Goal: Task Accomplishment & Management: Use online tool/utility

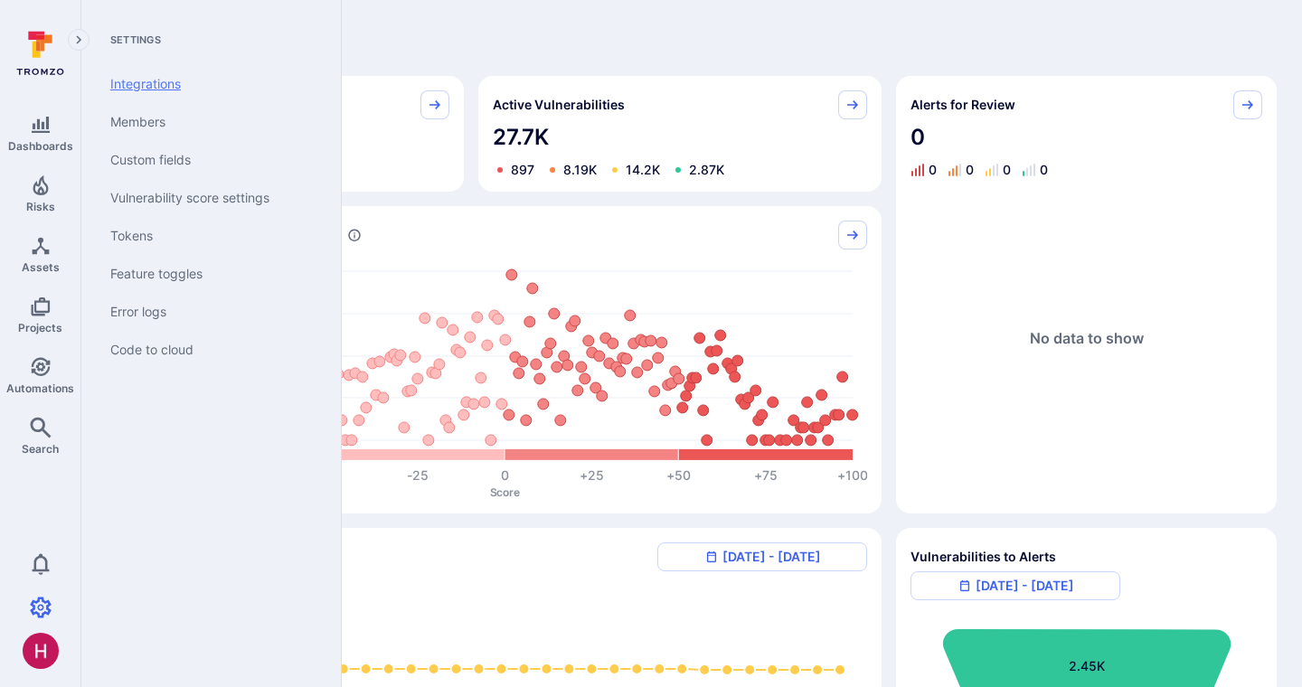
click at [173, 88] on link "Integrations" at bounding box center [207, 84] width 223 height 38
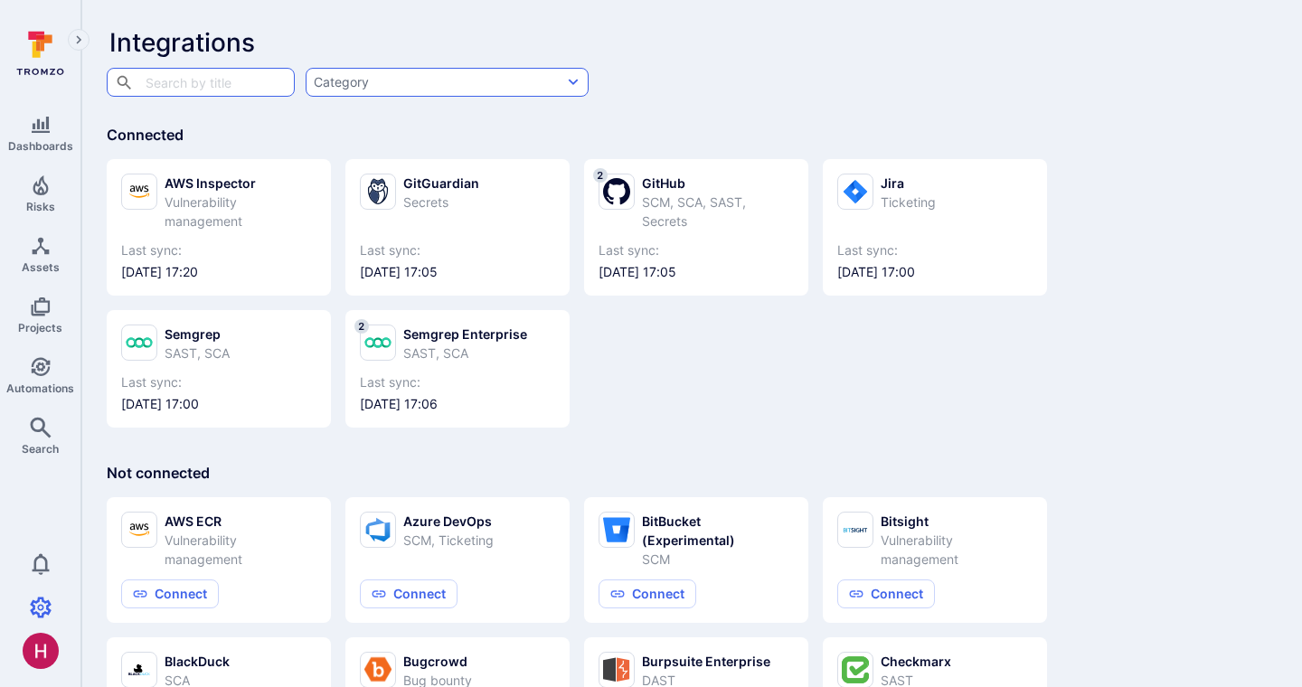
click at [488, 88] on button "Category" at bounding box center [447, 82] width 283 height 29
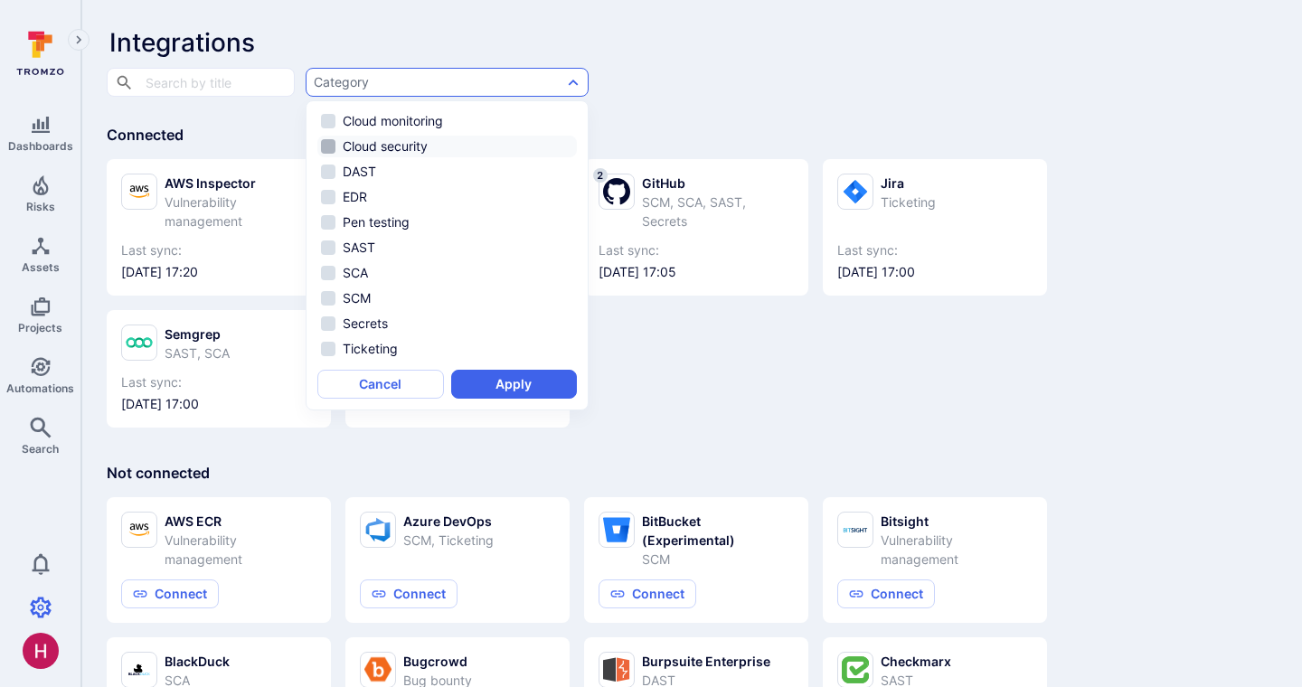
scroll to position [96, 0]
click at [400, 385] on button "Cancel" at bounding box center [380, 384] width 127 height 29
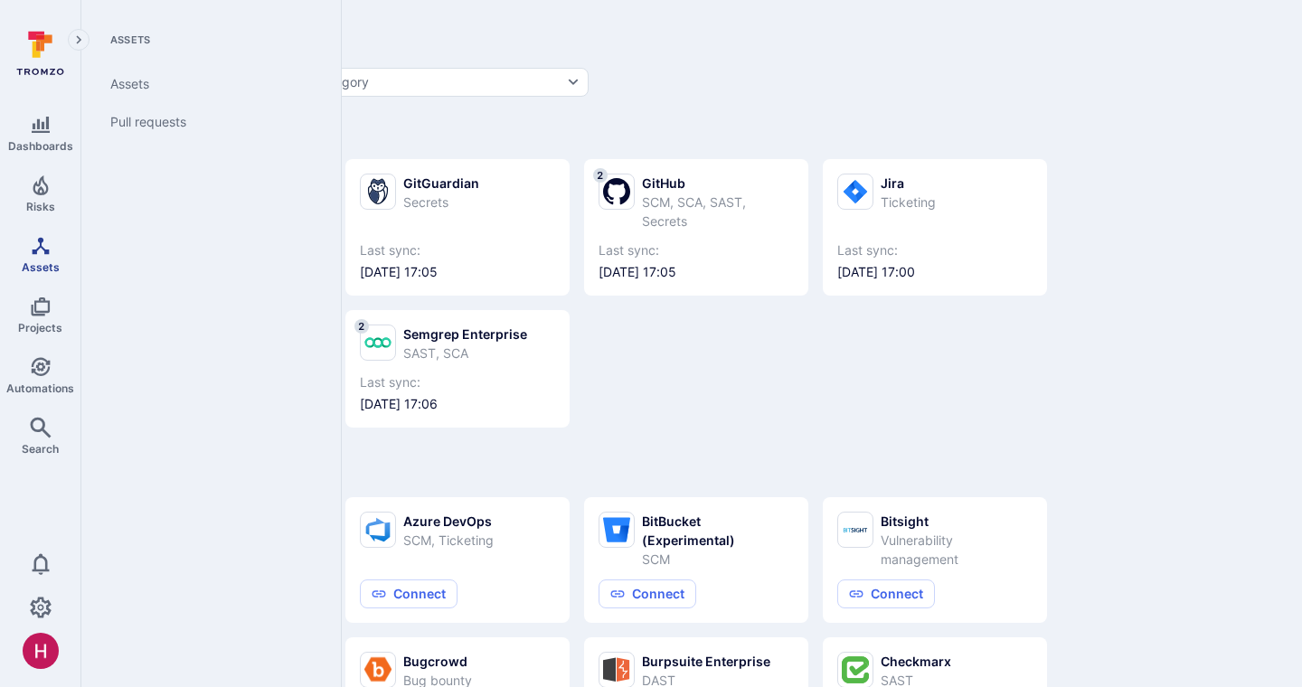
click at [32, 263] on span "Assets" at bounding box center [41, 267] width 38 height 14
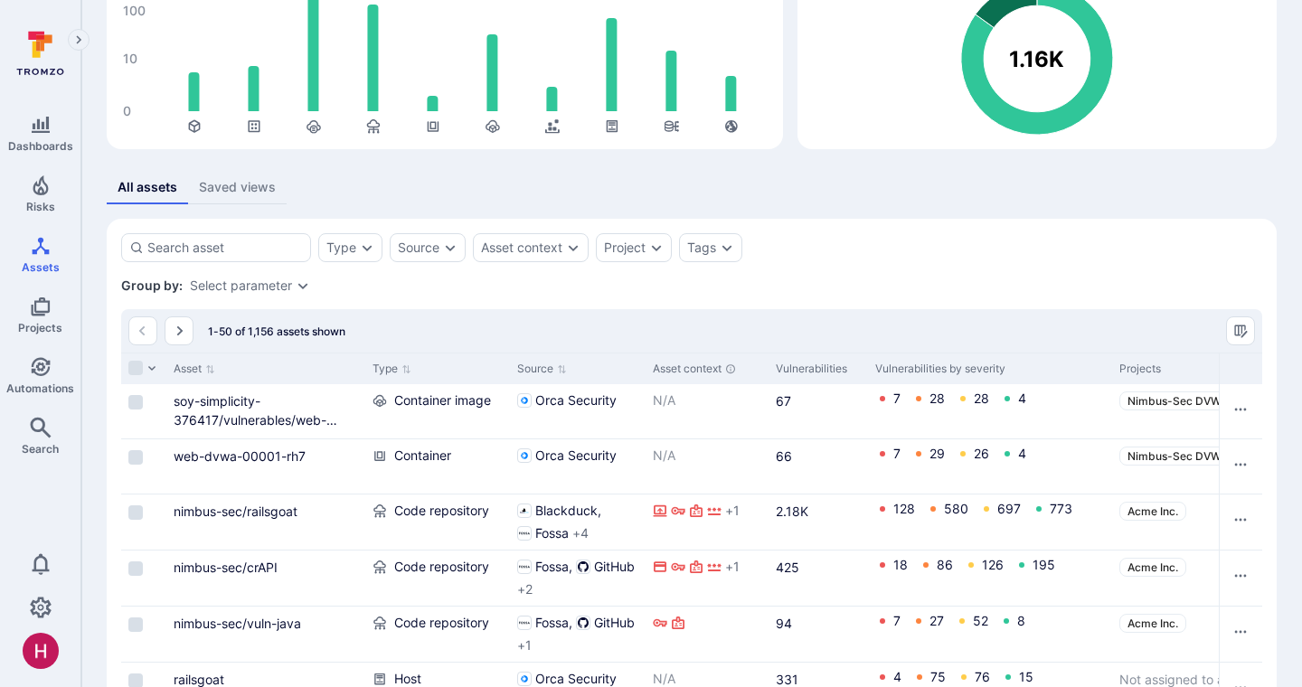
scroll to position [203, 0]
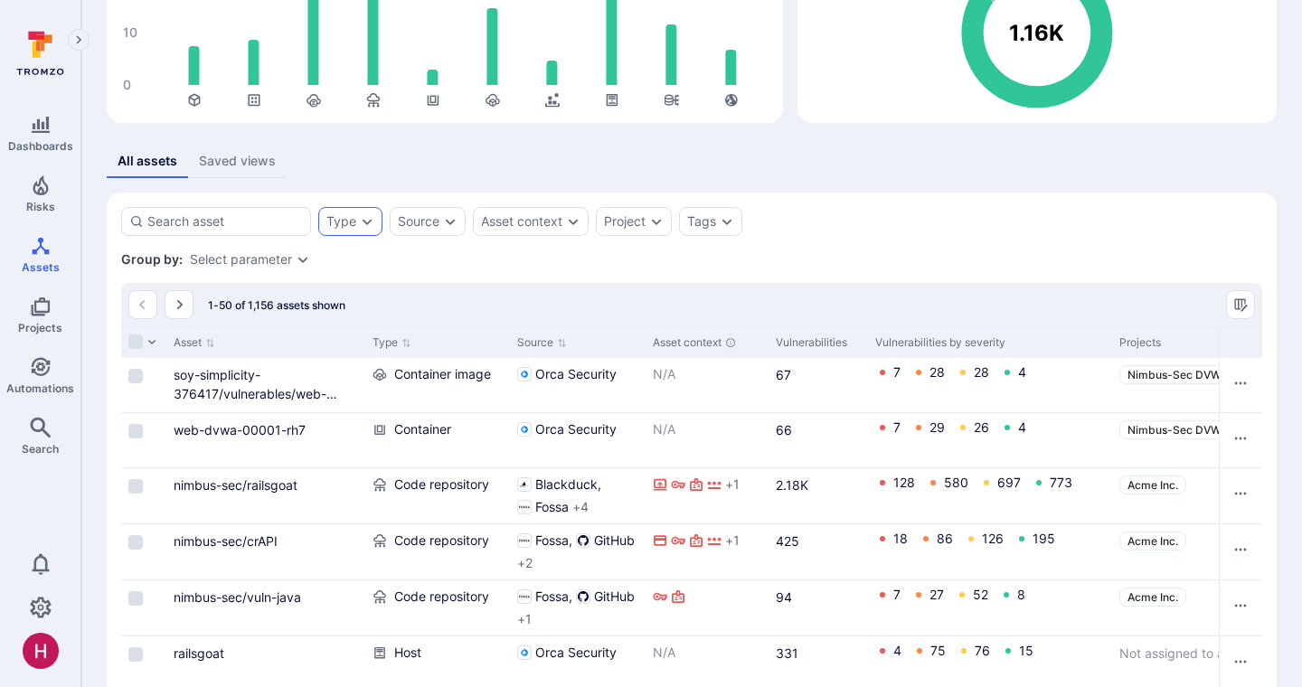
click at [356, 221] on div "Type" at bounding box center [350, 221] width 64 height 29
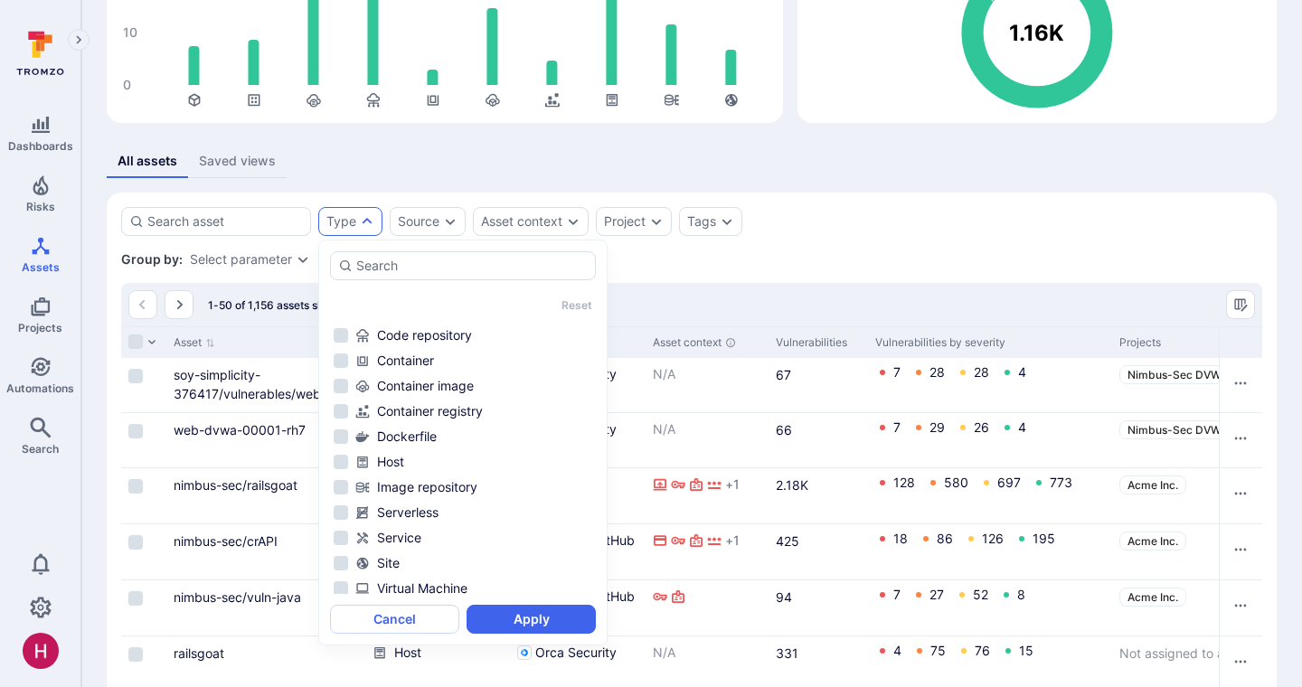
scroll to position [127, 0]
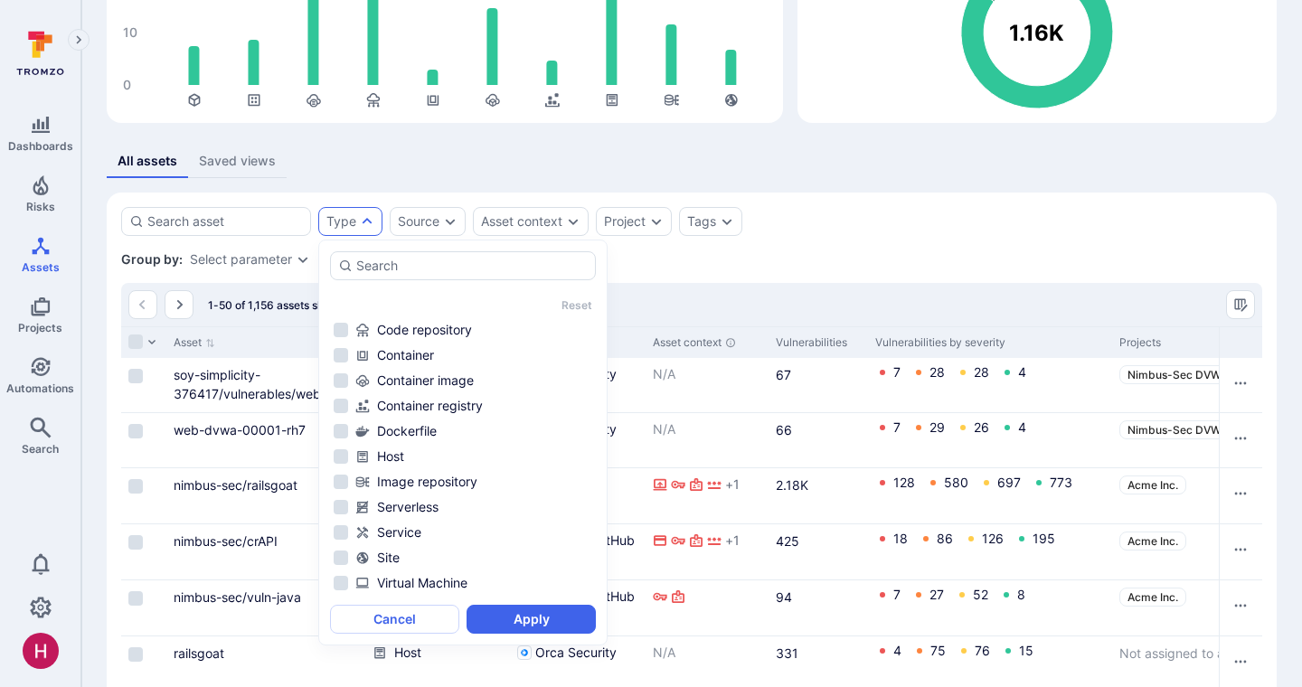
click at [900, 217] on div "Type Source Asset context Project Tags Save view" at bounding box center [691, 221] width 1141 height 29
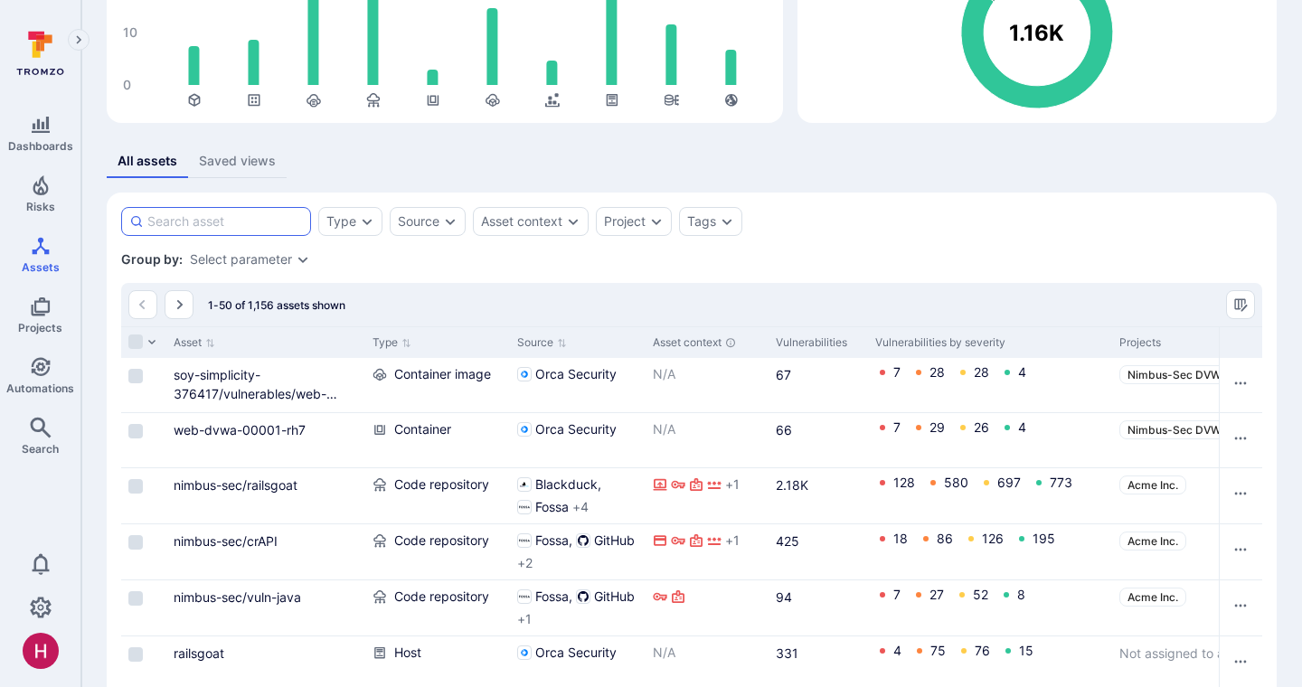
click at [194, 227] on input at bounding box center [225, 222] width 156 height 18
type input "terrascan"
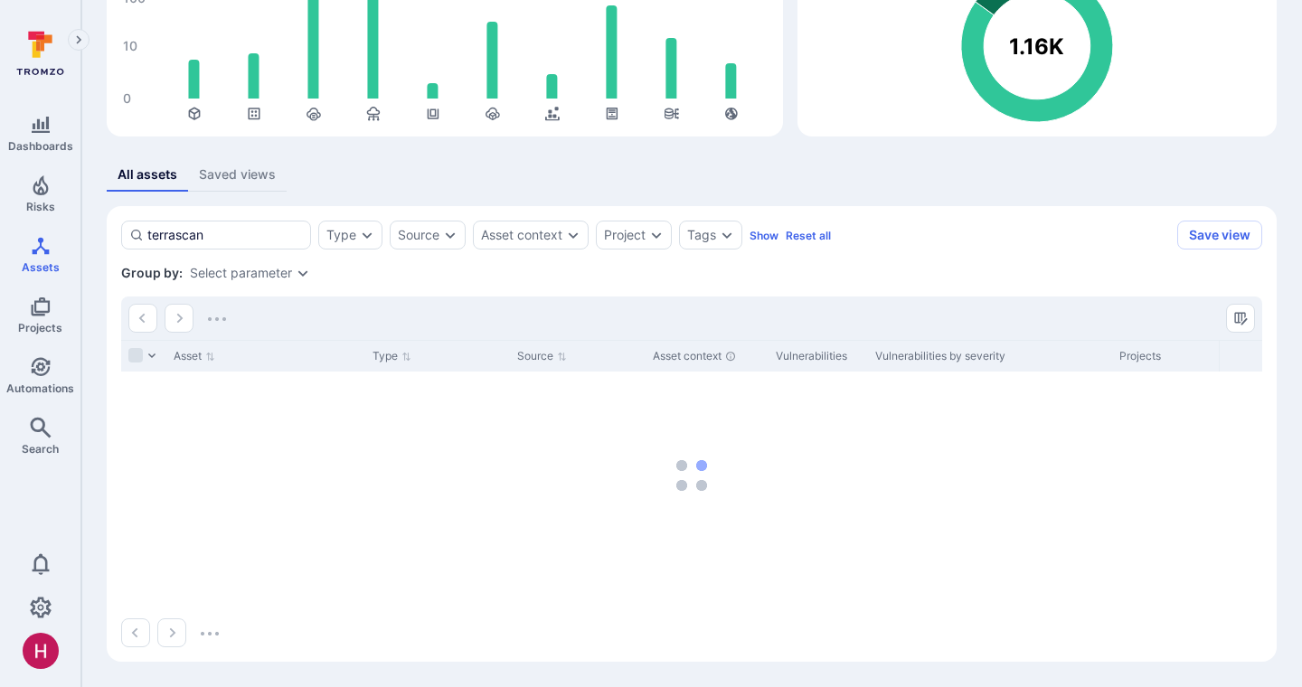
scroll to position [153, 0]
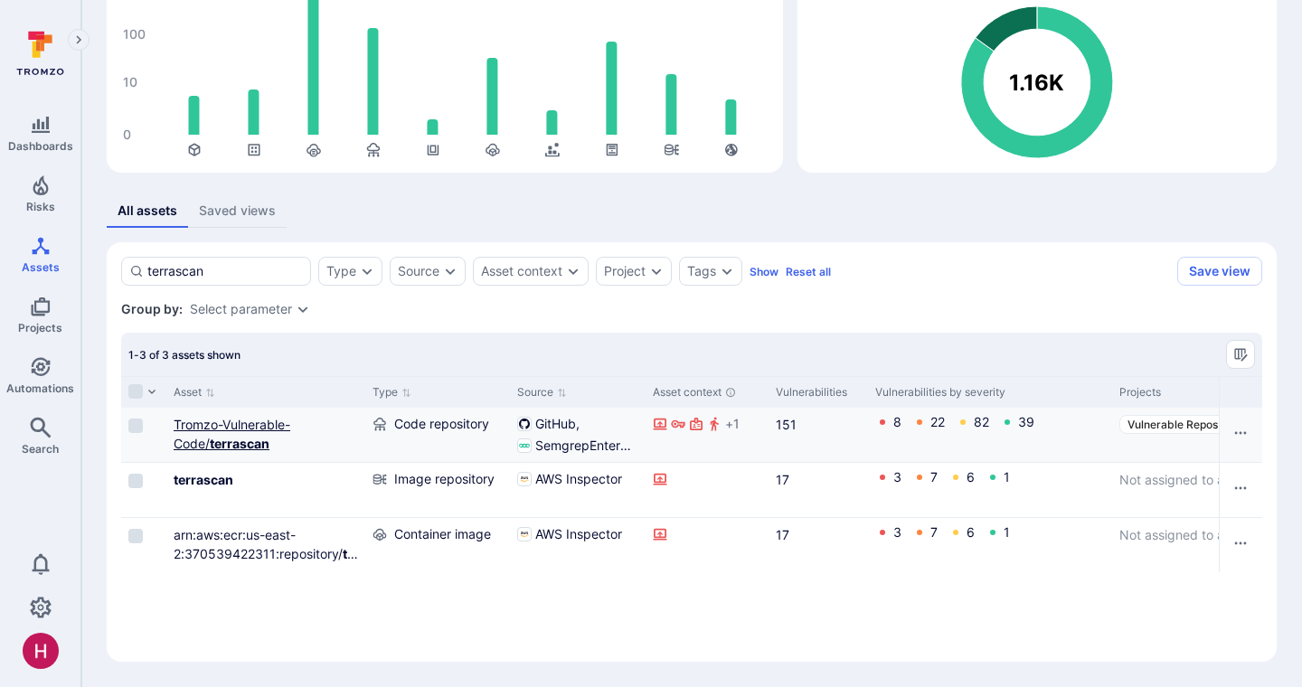
click at [248, 436] on b "terrascan" at bounding box center [240, 443] width 60 height 15
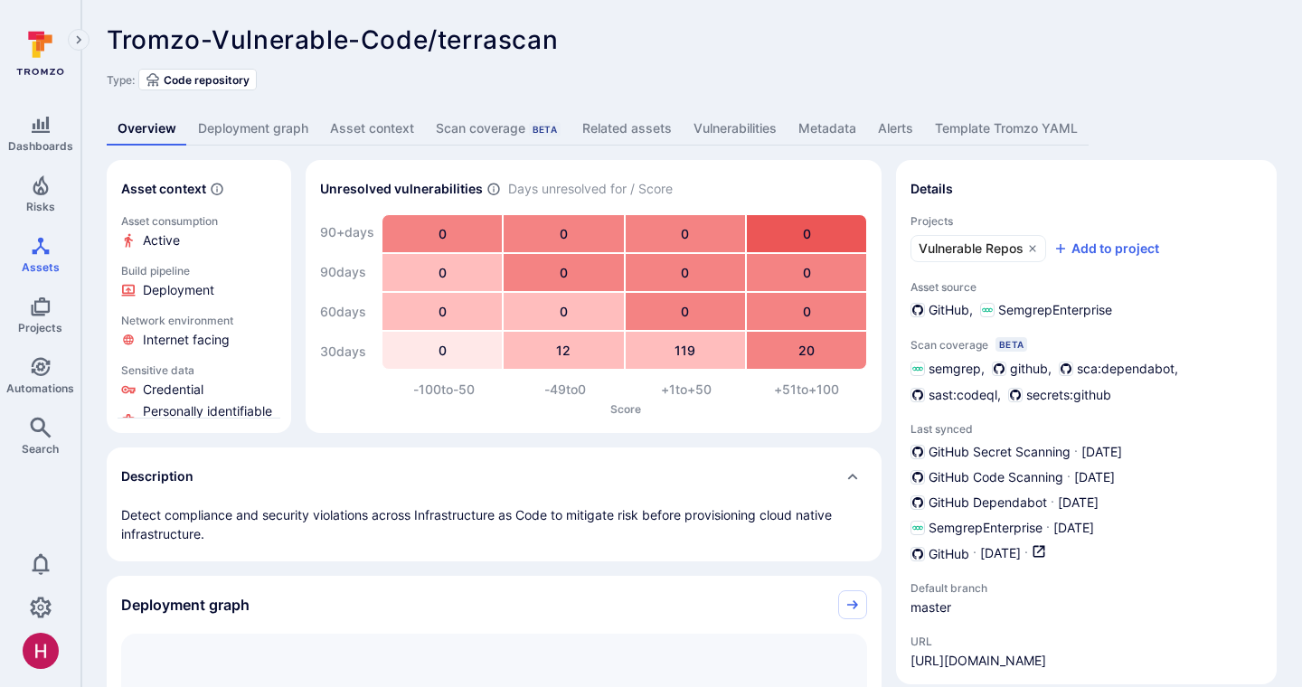
click at [280, 132] on link "Deployment graph" at bounding box center [253, 128] width 132 height 33
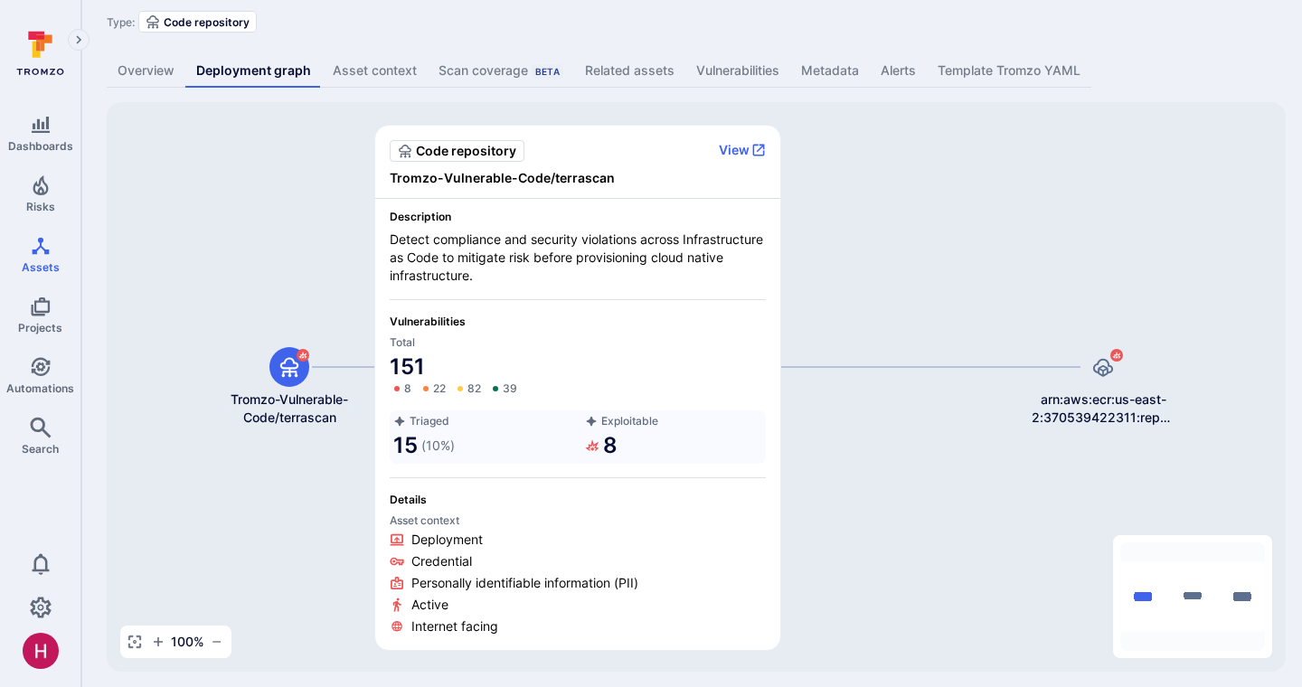
scroll to position [68, 0]
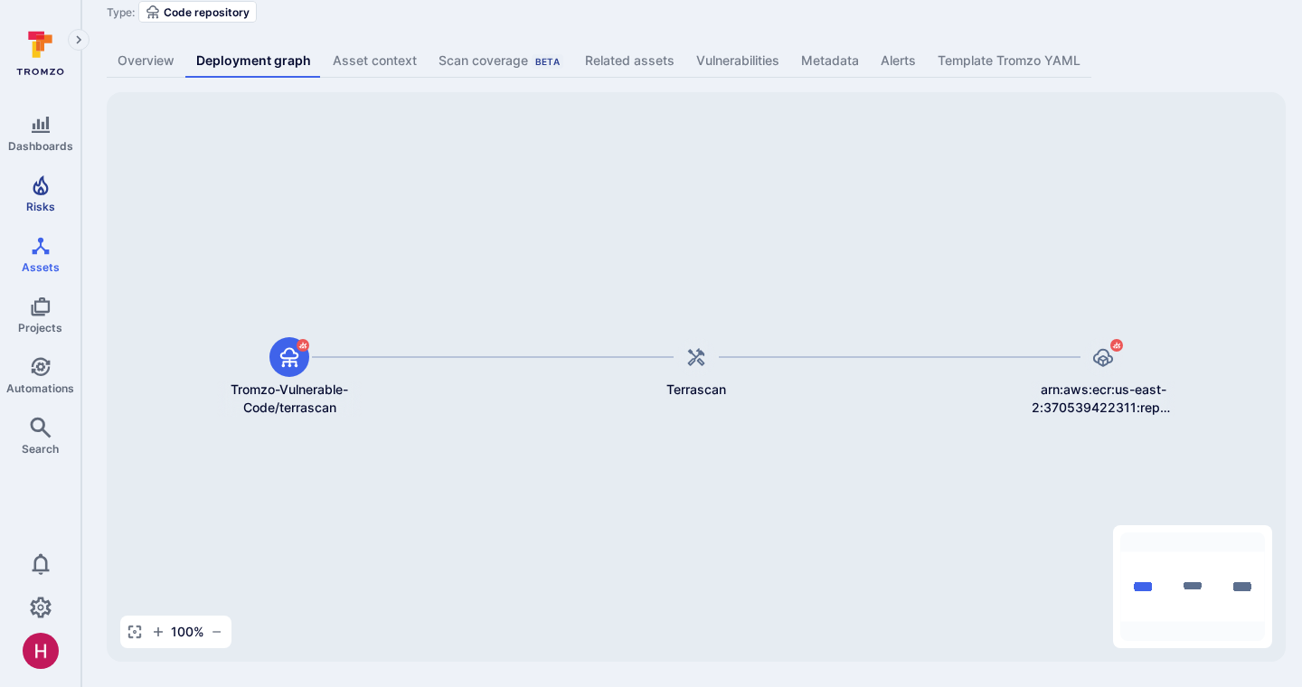
click at [52, 196] on link "Risks" at bounding box center [40, 193] width 80 height 53
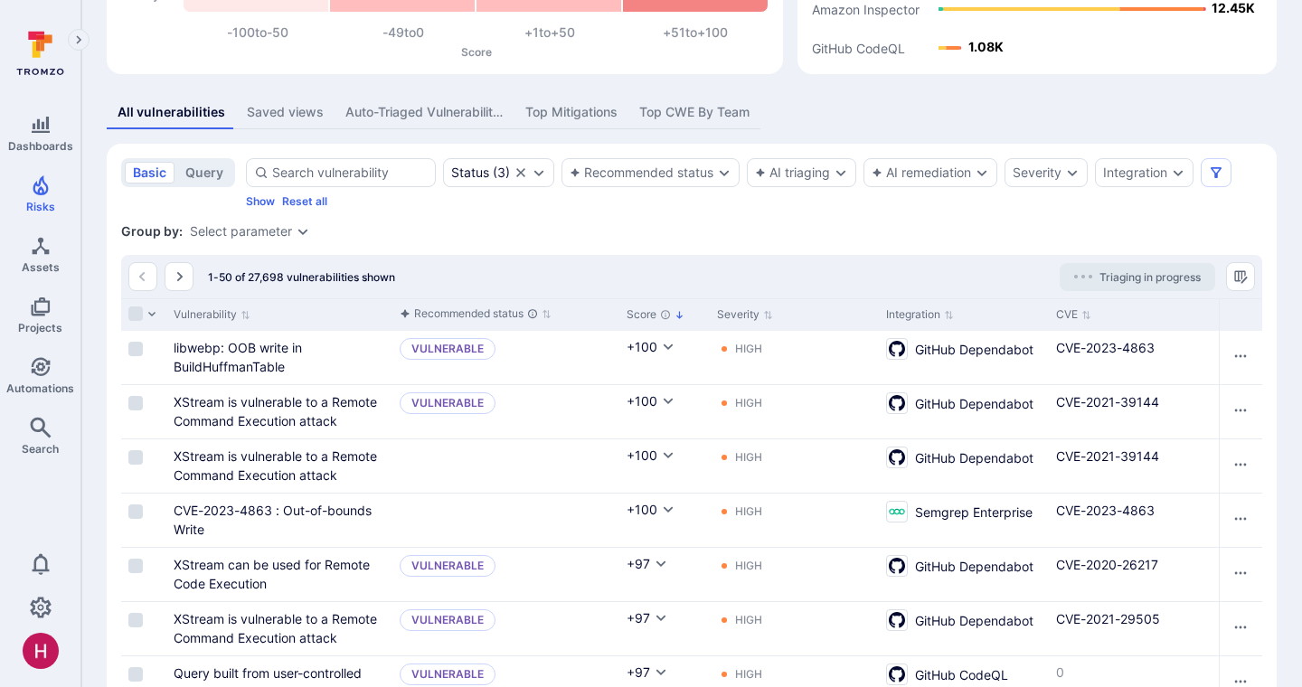
scroll to position [279, 0]
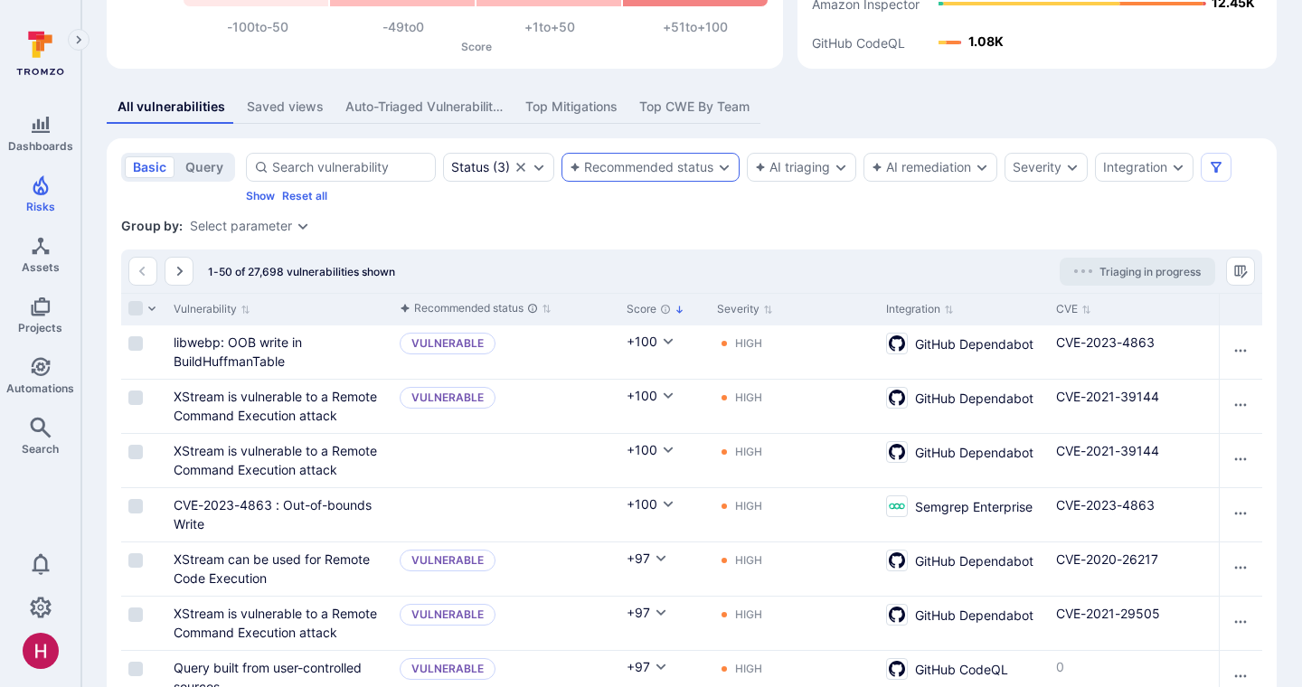
click at [681, 168] on div "Recommended status" at bounding box center [642, 167] width 144 height 14
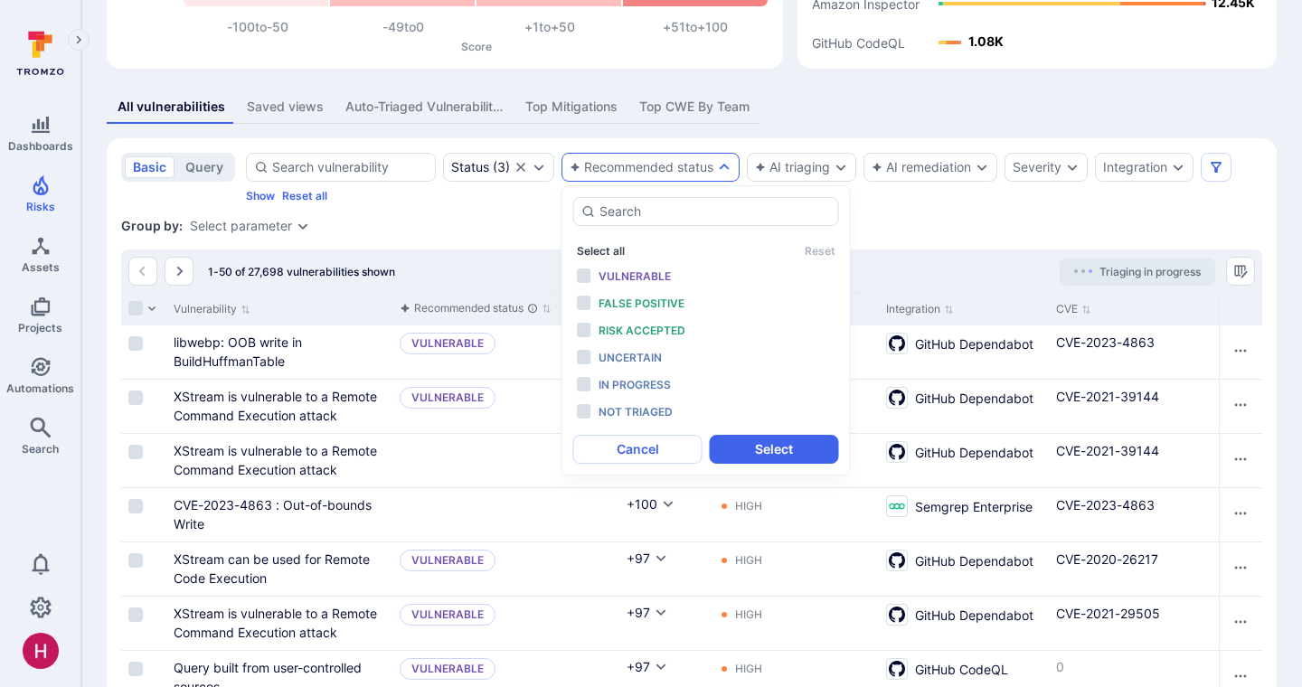
click at [599, 248] on button "Select all" at bounding box center [601, 251] width 48 height 14
click at [618, 409] on span "Not triaged" at bounding box center [636, 412] width 74 height 14
click at [762, 451] on button "Select" at bounding box center [774, 449] width 129 height 29
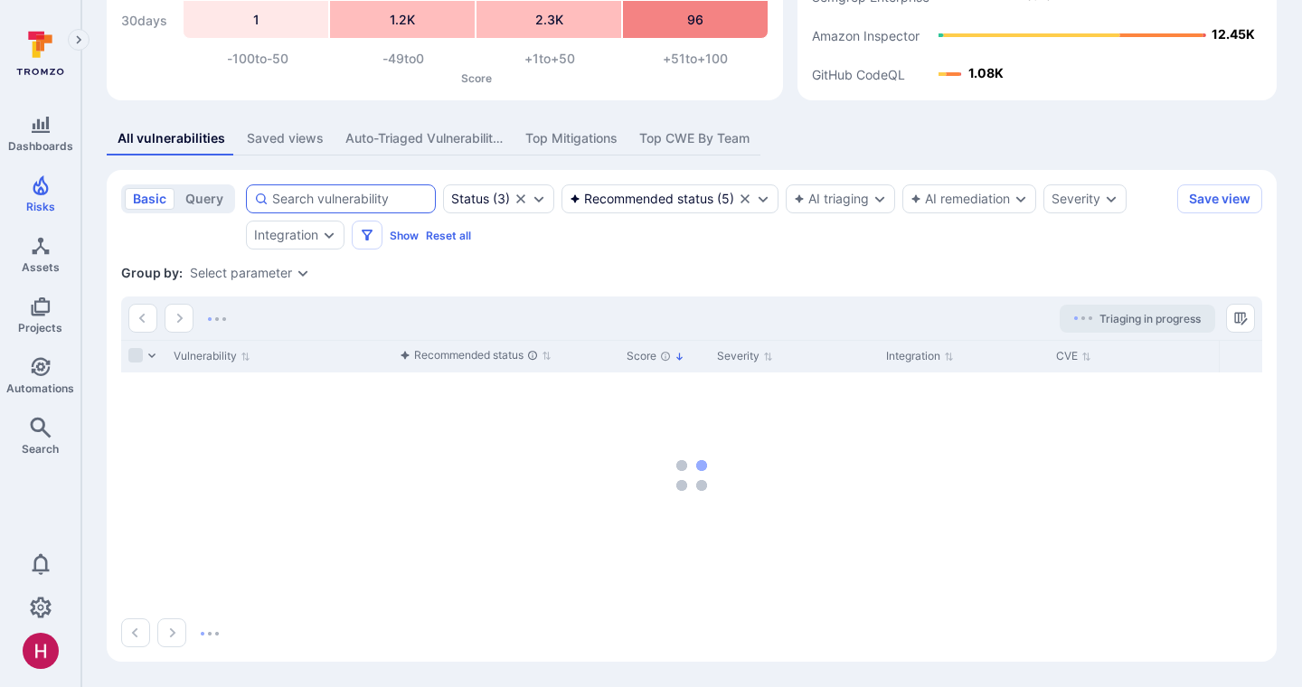
scroll to position [247, 0]
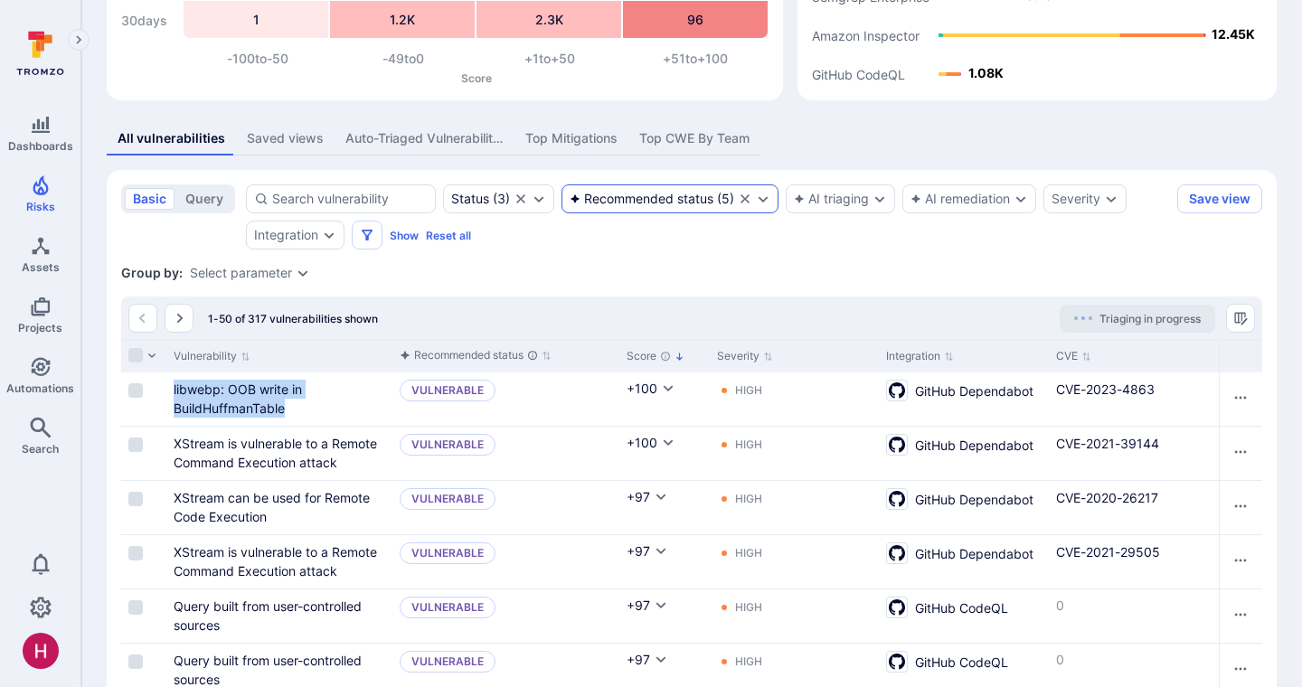
click at [628, 203] on div "Recommended status" at bounding box center [642, 199] width 144 height 14
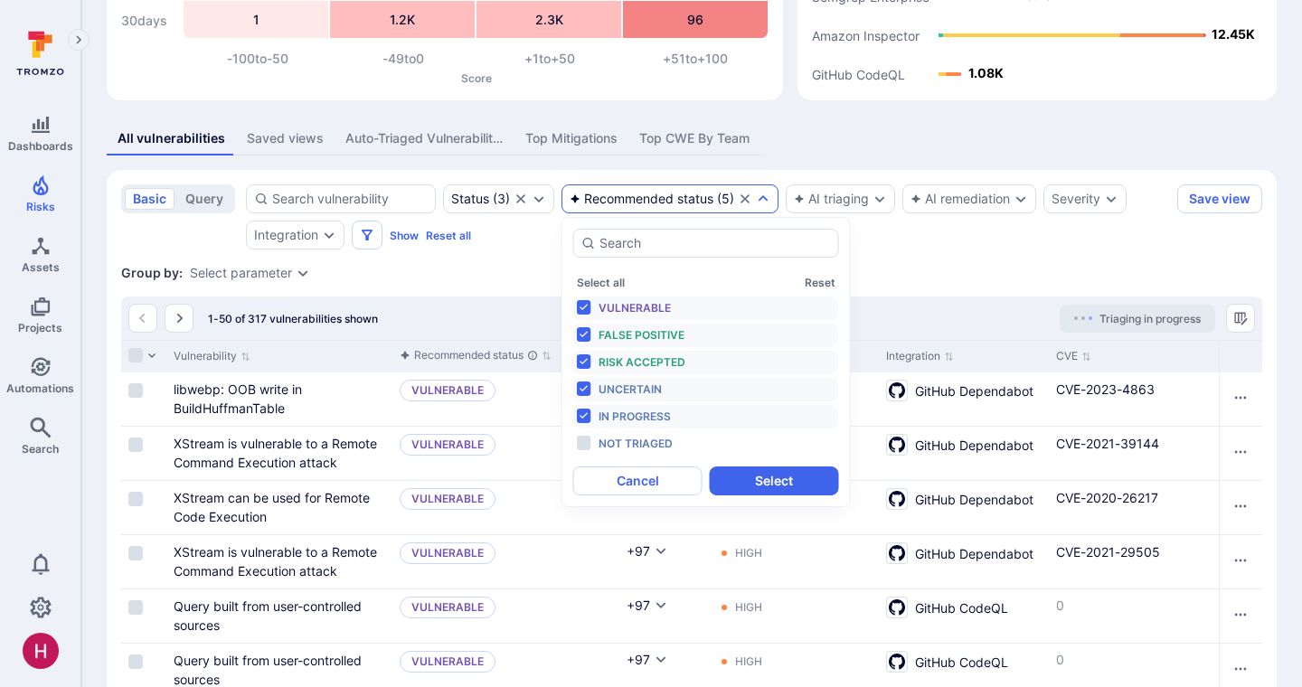
click at [625, 282] on div "Select all Reset" at bounding box center [706, 283] width 259 height 14
click at [615, 279] on button "Select all" at bounding box center [601, 283] width 48 height 14
click at [615, 279] on button "Deselect all" at bounding box center [607, 283] width 61 height 14
click at [642, 337] on span "False positive" at bounding box center [642, 335] width 86 height 14
click at [642, 359] on span "Risk accepted" at bounding box center [642, 362] width 87 height 14
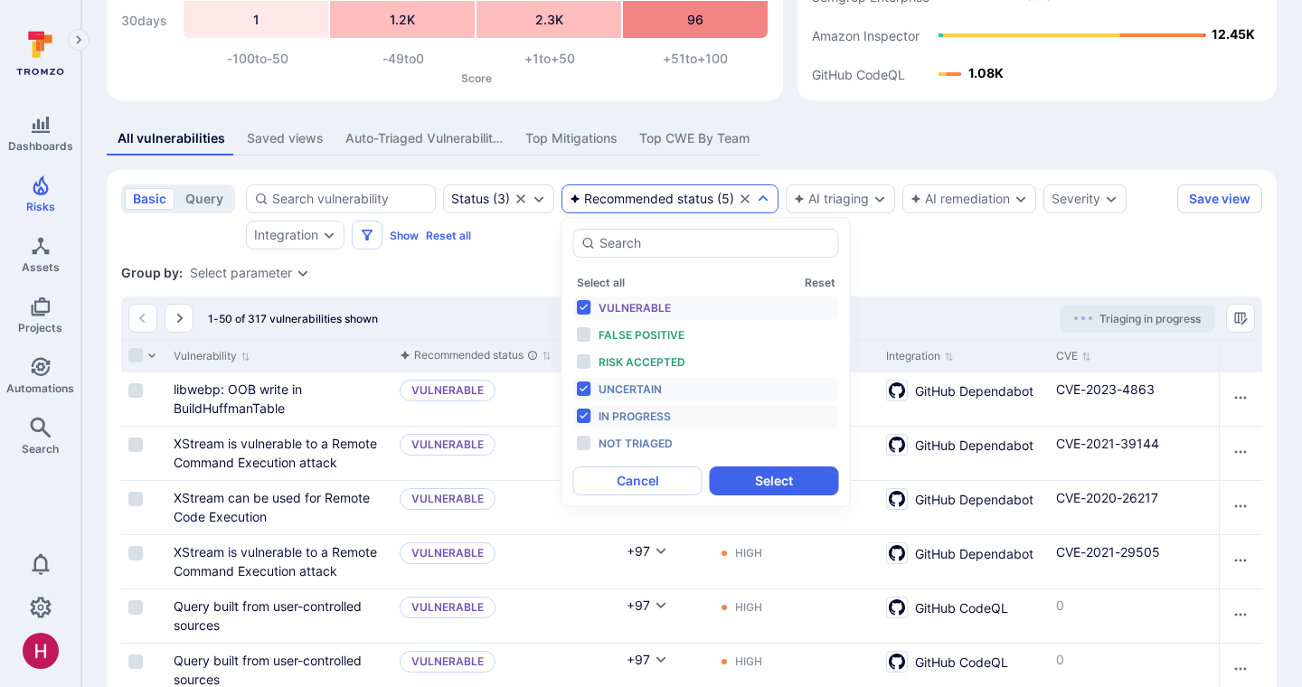
click at [629, 317] on div "Vulnerable" at bounding box center [673, 308] width 149 height 20
click at [630, 396] on div "Uncertain" at bounding box center [673, 390] width 149 height 20
click at [630, 412] on span "In progress" at bounding box center [635, 417] width 72 height 14
click at [630, 335] on span "False positive" at bounding box center [642, 335] width 86 height 14
click at [631, 351] on li "Risk accepted" at bounding box center [706, 363] width 266 height 24
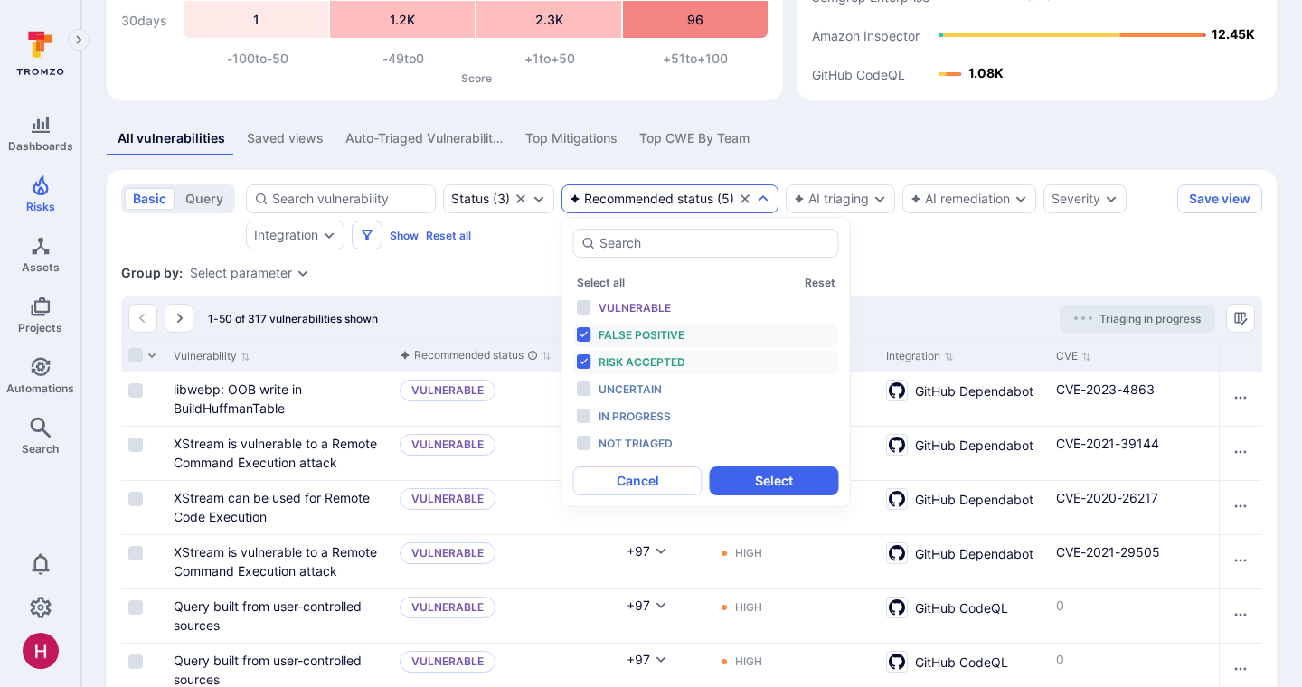
click at [730, 482] on button "Select" at bounding box center [774, 481] width 129 height 29
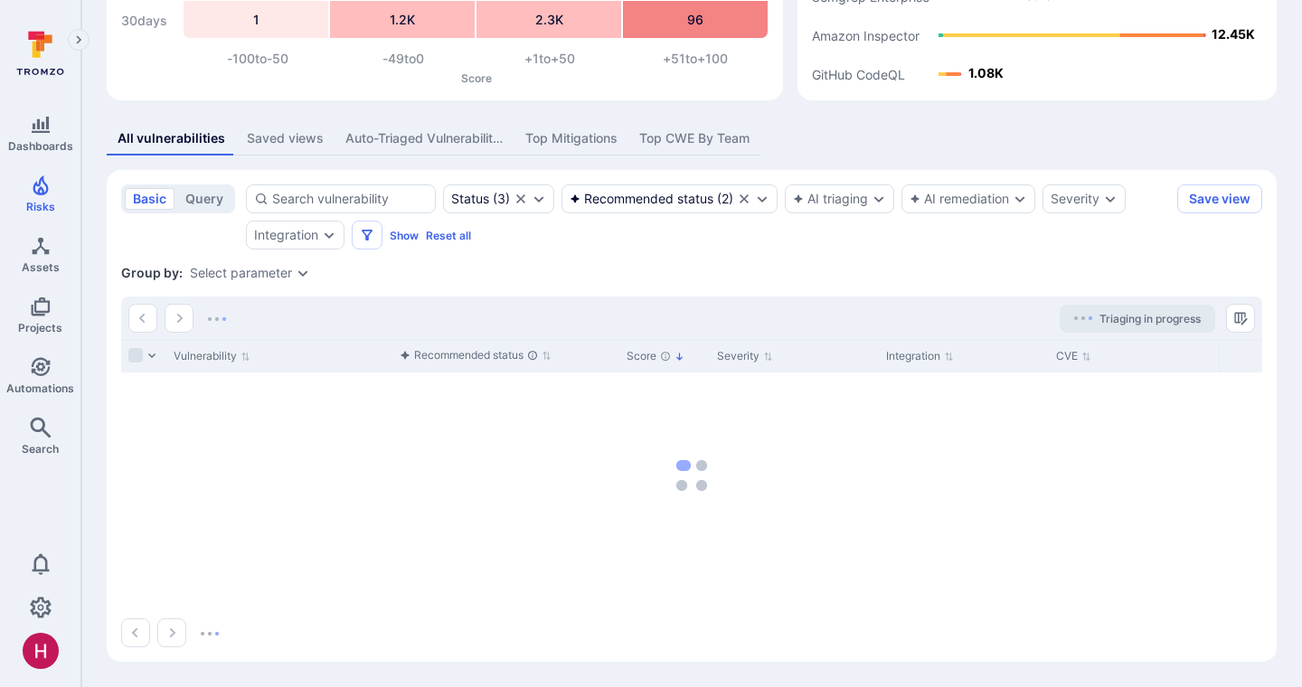
click at [556, 272] on div "Group by: Select parameter" at bounding box center [691, 273] width 1141 height 18
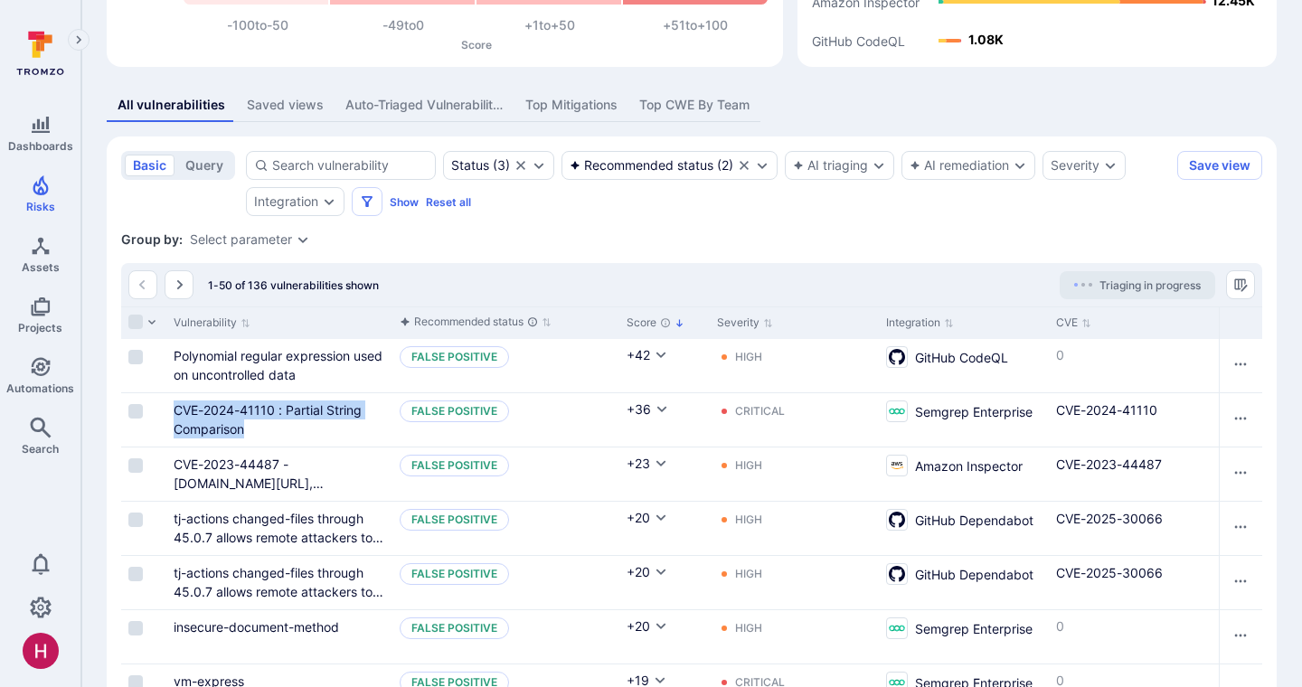
scroll to position [270, 0]
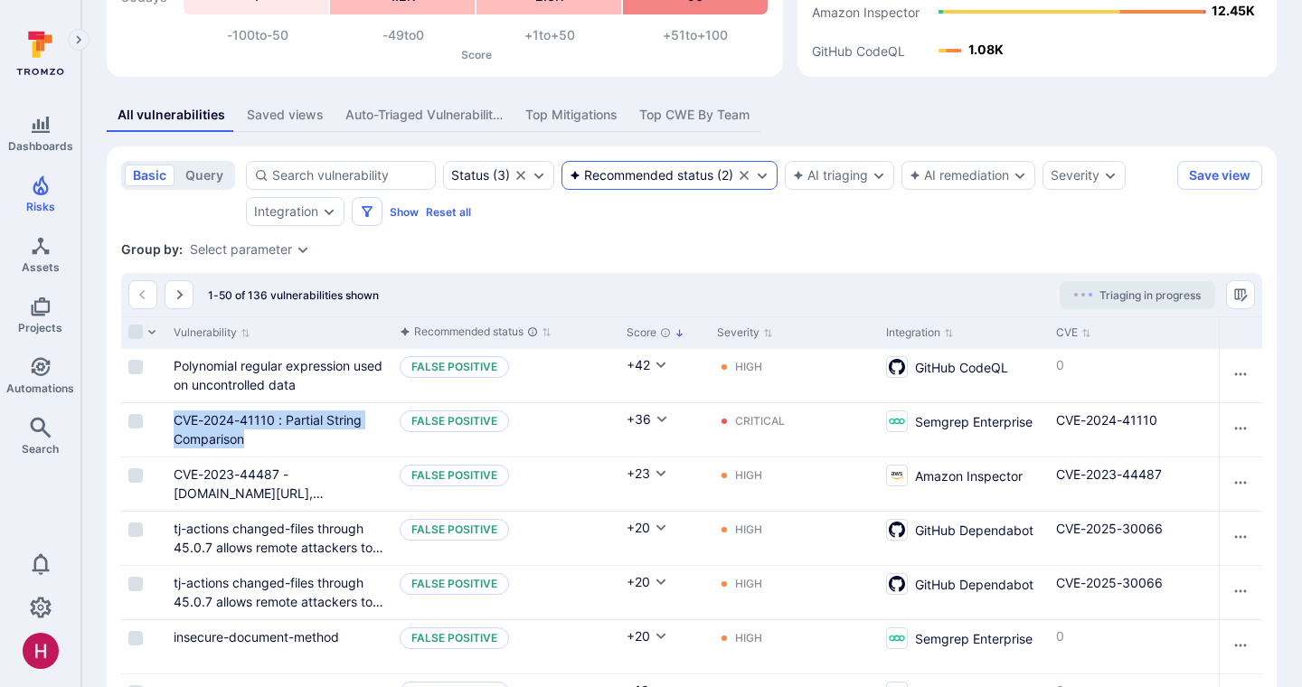
click at [714, 176] on div "Recommended status ( 2 )" at bounding box center [652, 175] width 164 height 14
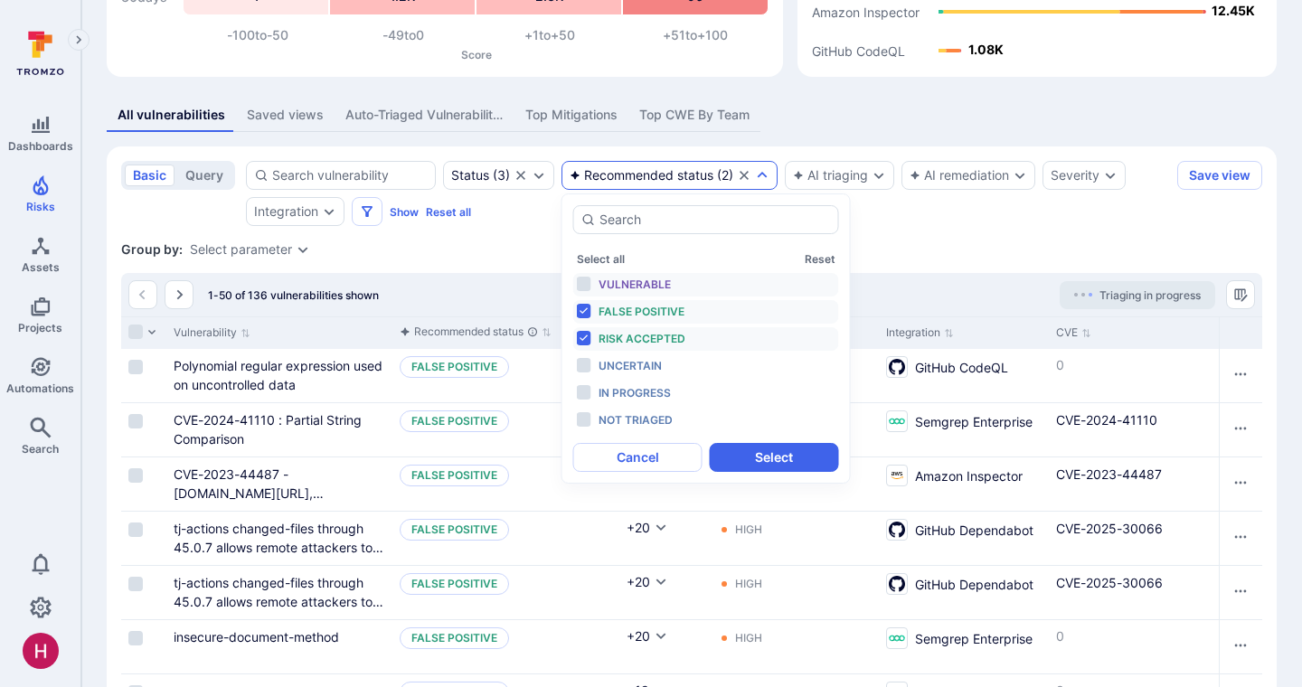
click at [641, 282] on span "Vulnerable" at bounding box center [635, 285] width 72 height 14
click at [613, 255] on button "Select all" at bounding box center [601, 259] width 48 height 14
click at [641, 421] on span "Not triaged" at bounding box center [636, 420] width 74 height 14
click at [745, 453] on button "Select" at bounding box center [774, 457] width 129 height 29
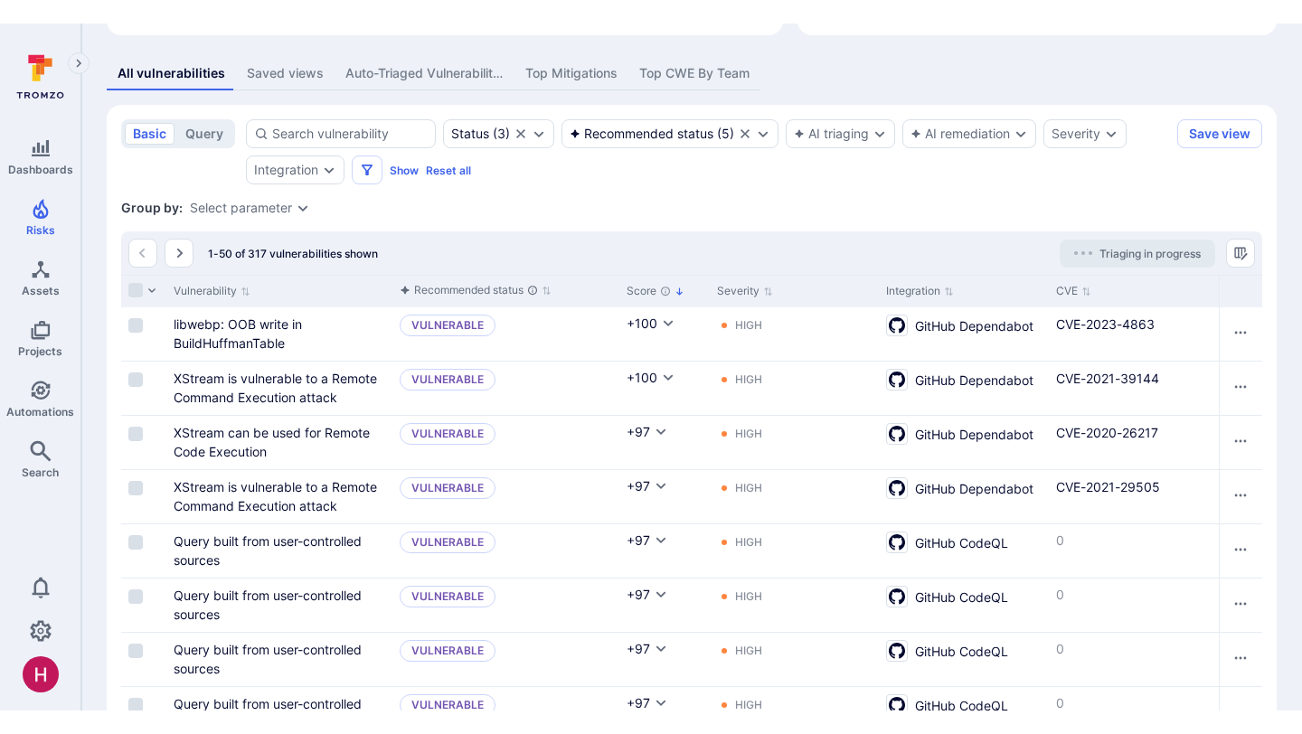
scroll to position [337, 0]
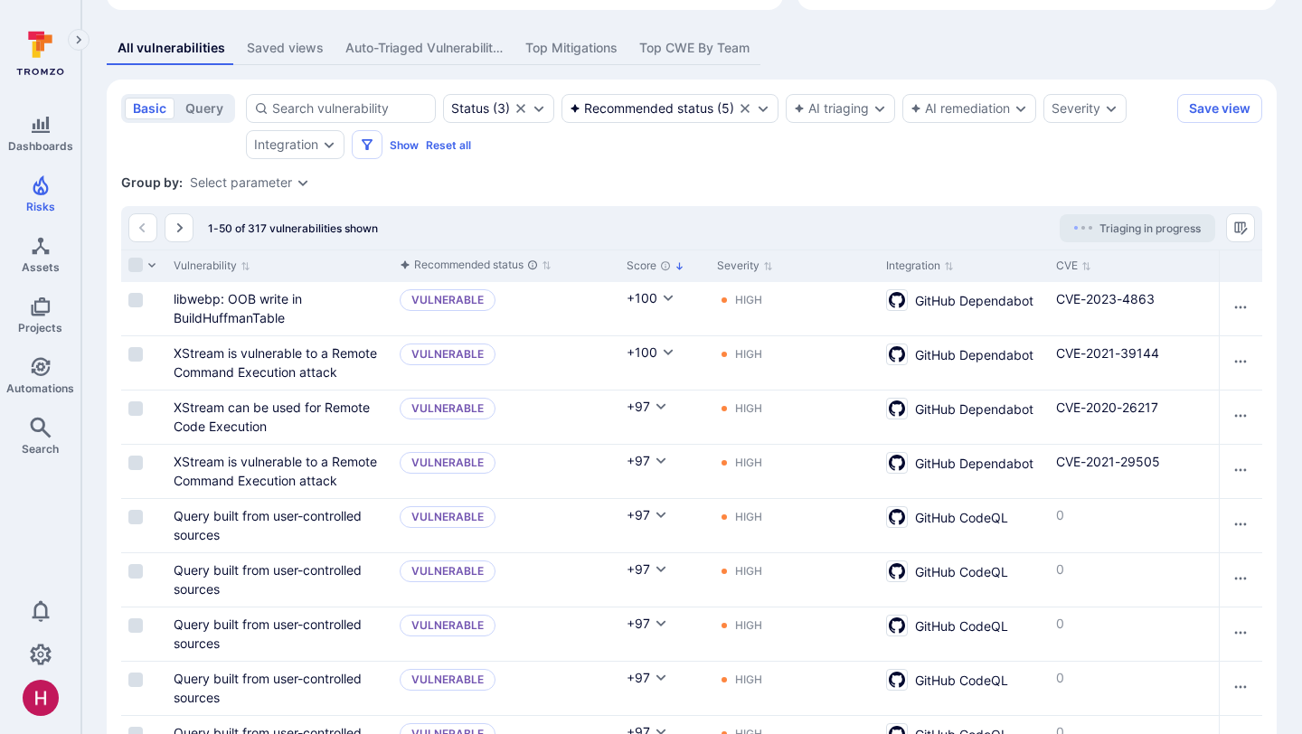
click at [512, 189] on div "Group by: Select parameter" at bounding box center [691, 183] width 1141 height 18
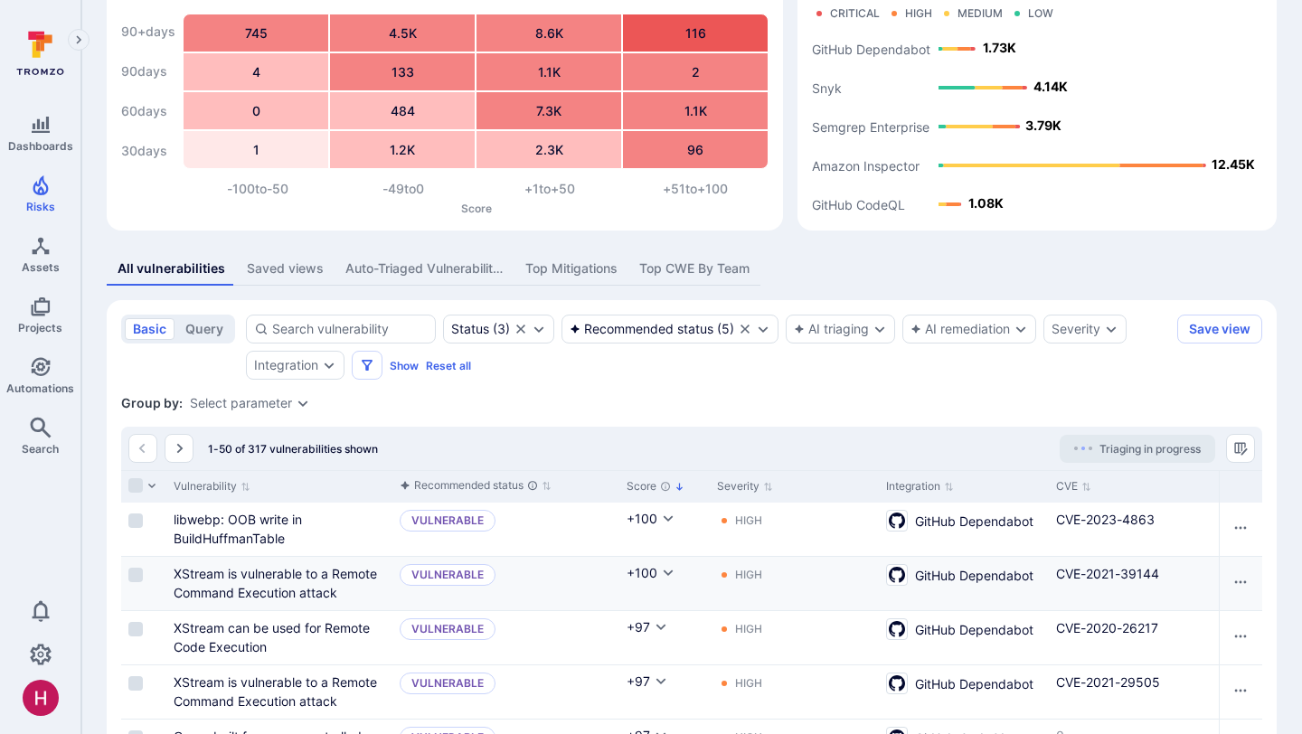
scroll to position [0, 0]
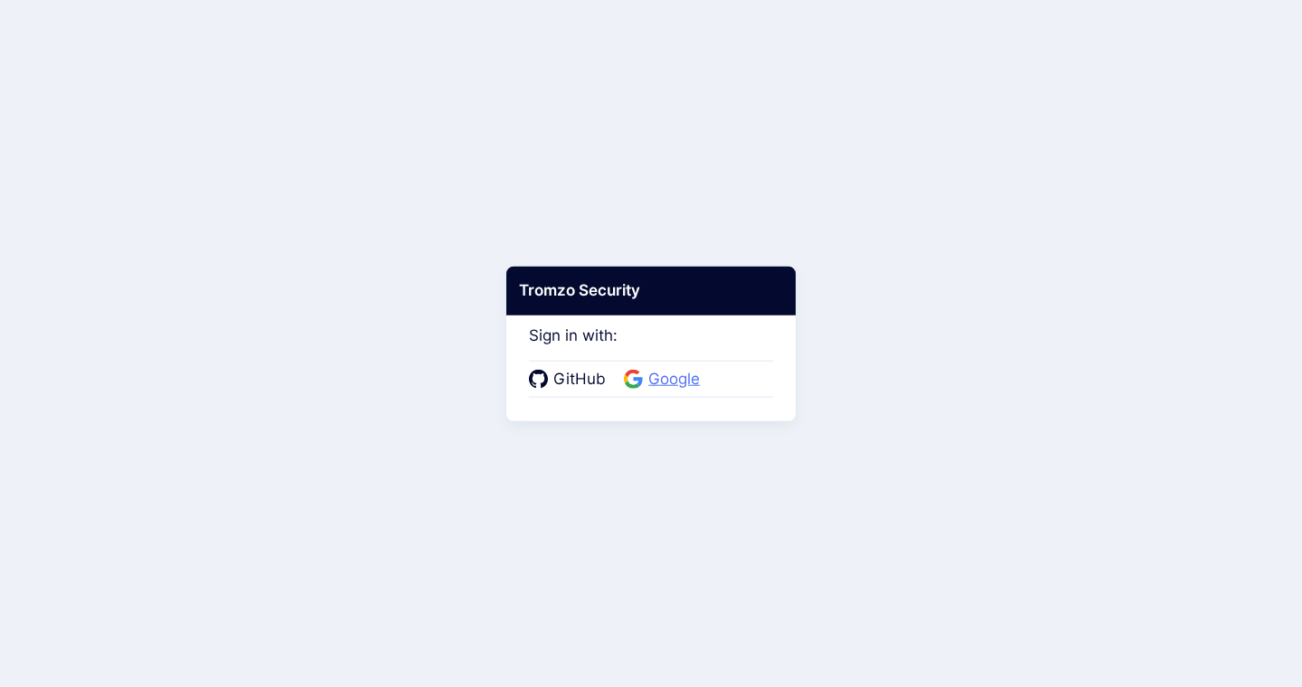
click at [675, 380] on span "Google" at bounding box center [674, 380] width 62 height 24
